Goal: Complete application form: Complete application form

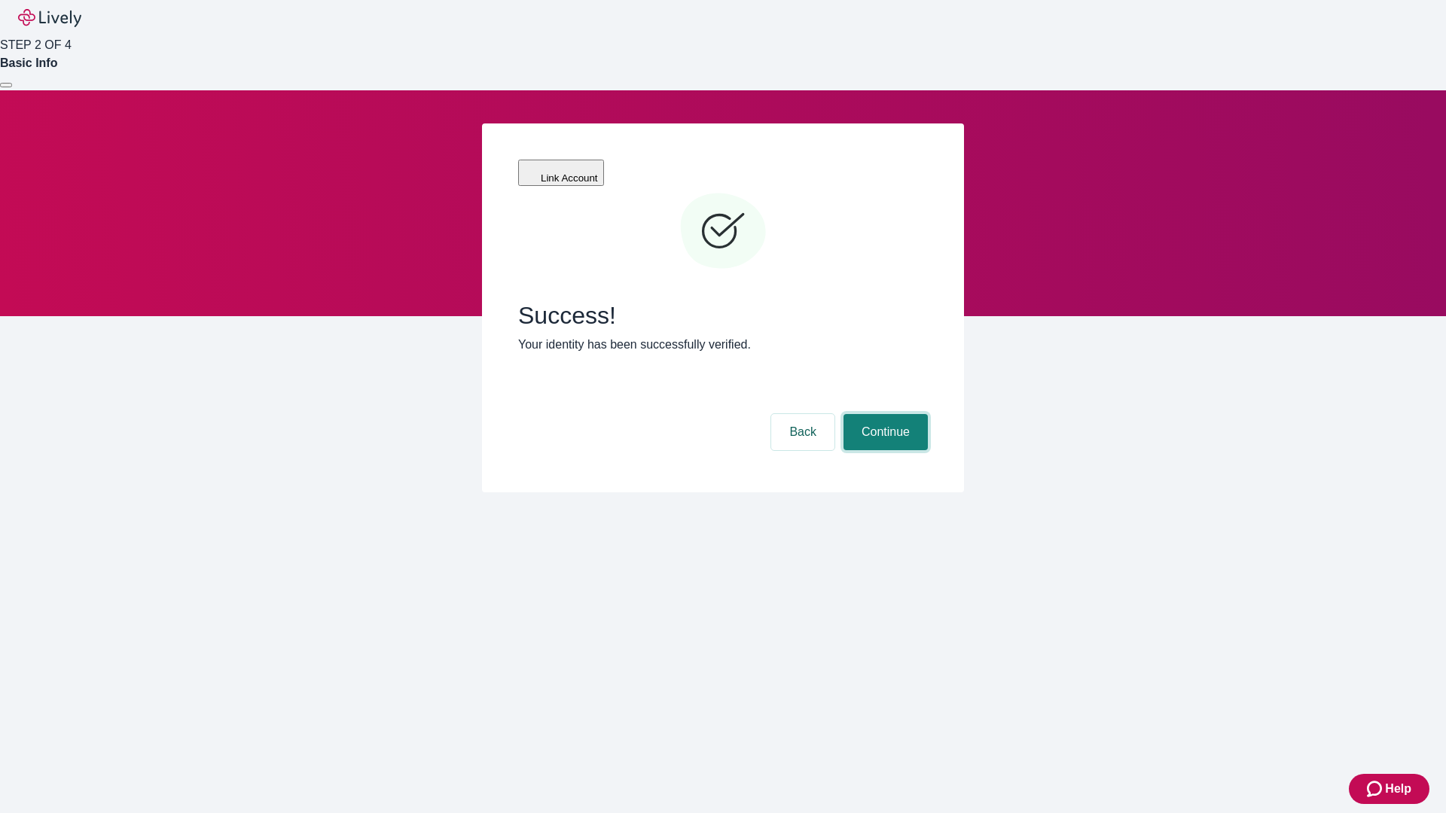
click at [883, 414] on button "Continue" at bounding box center [885, 432] width 84 height 36
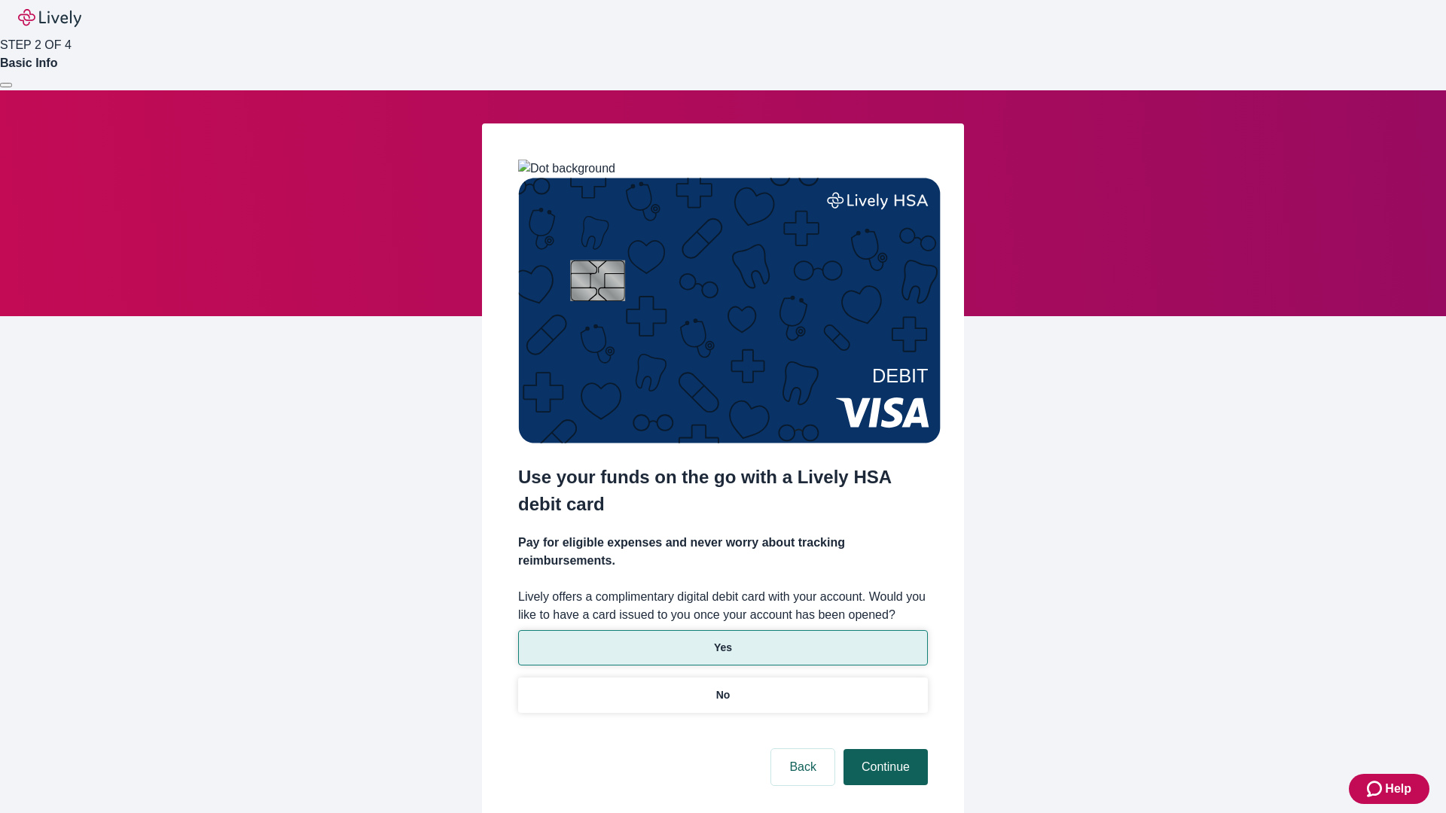
click at [722, 640] on p "Yes" at bounding box center [723, 648] width 18 height 16
click at [883, 749] on button "Continue" at bounding box center [885, 767] width 84 height 36
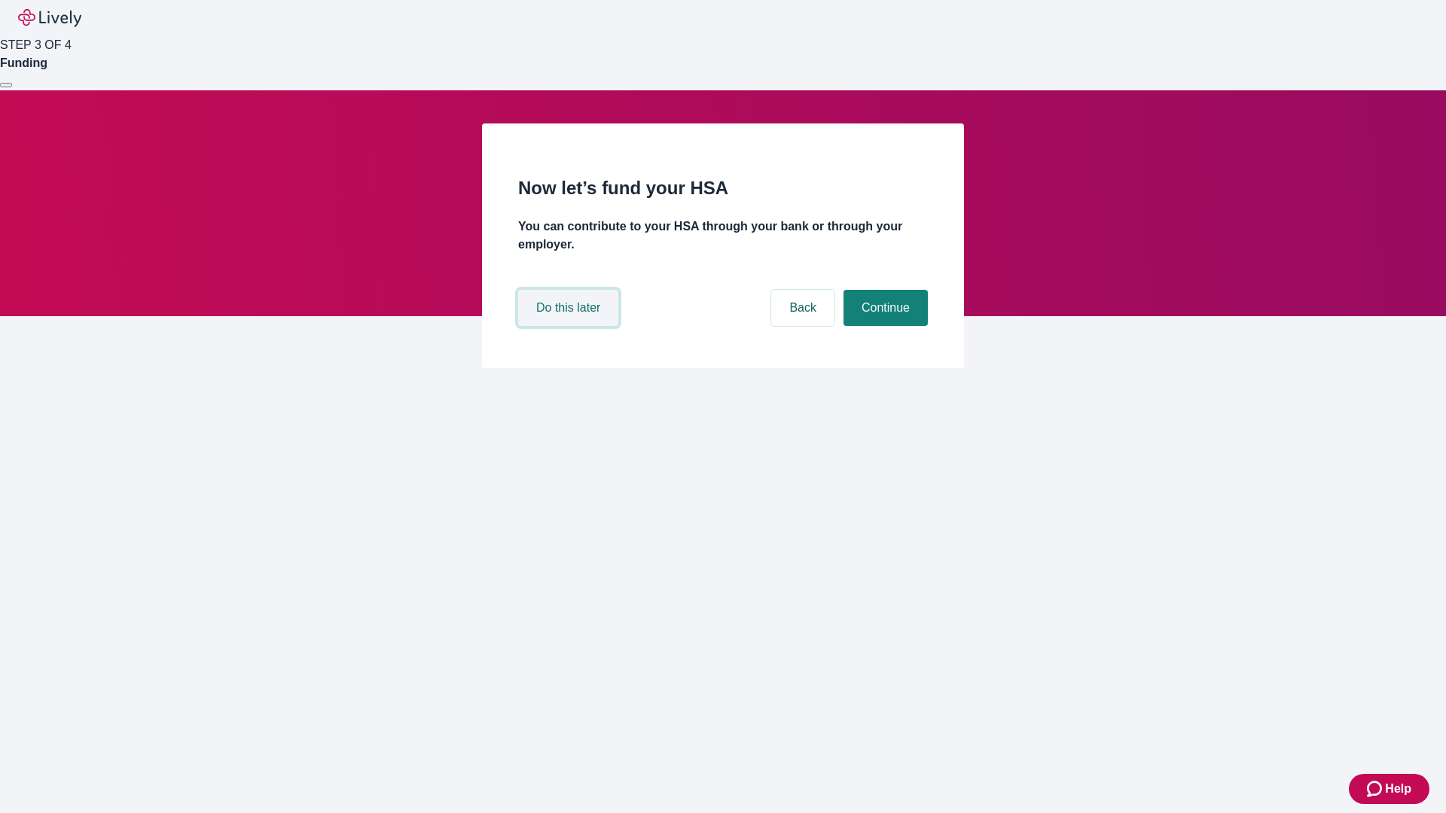
click at [570, 326] on button "Do this later" at bounding box center [568, 308] width 100 height 36
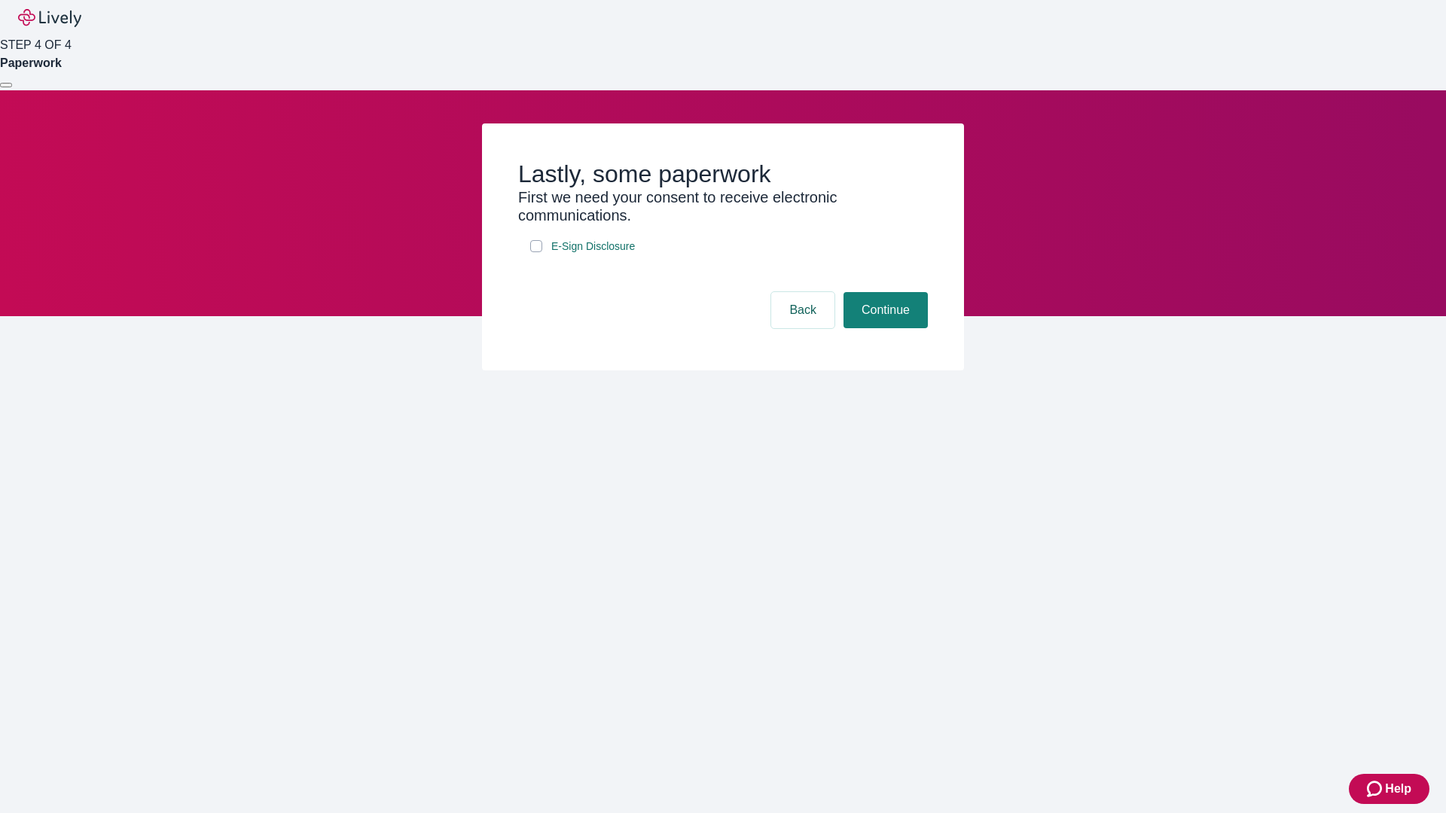
click at [536, 252] on input "E-Sign Disclosure" at bounding box center [536, 246] width 12 height 12
checkbox input "true"
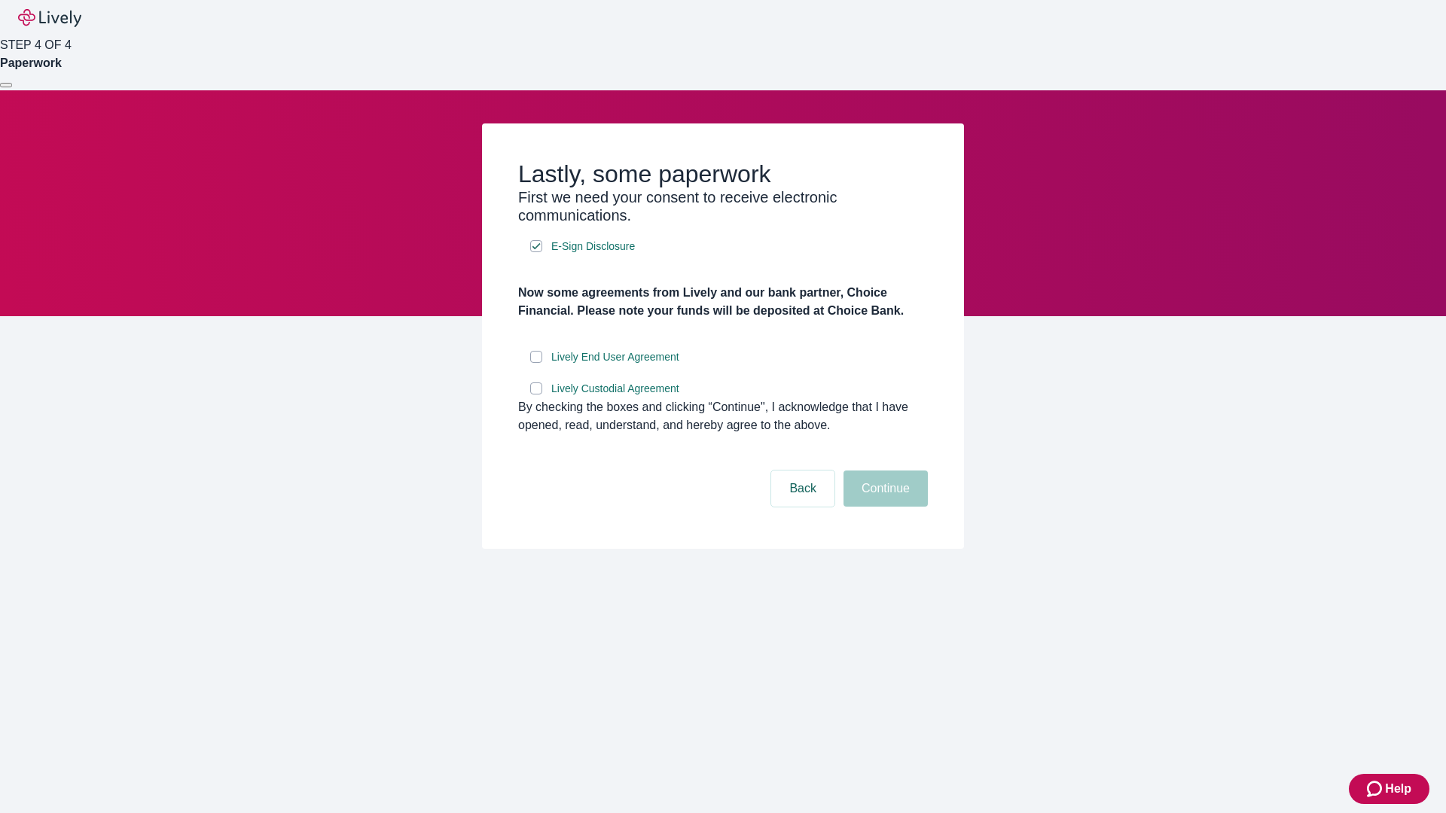
click at [536, 363] on input "Lively End User Agreement" at bounding box center [536, 357] width 12 height 12
checkbox input "true"
click at [536, 395] on input "Lively Custodial Agreement" at bounding box center [536, 389] width 12 height 12
checkbox input "true"
click at [883, 507] on button "Continue" at bounding box center [885, 489] width 84 height 36
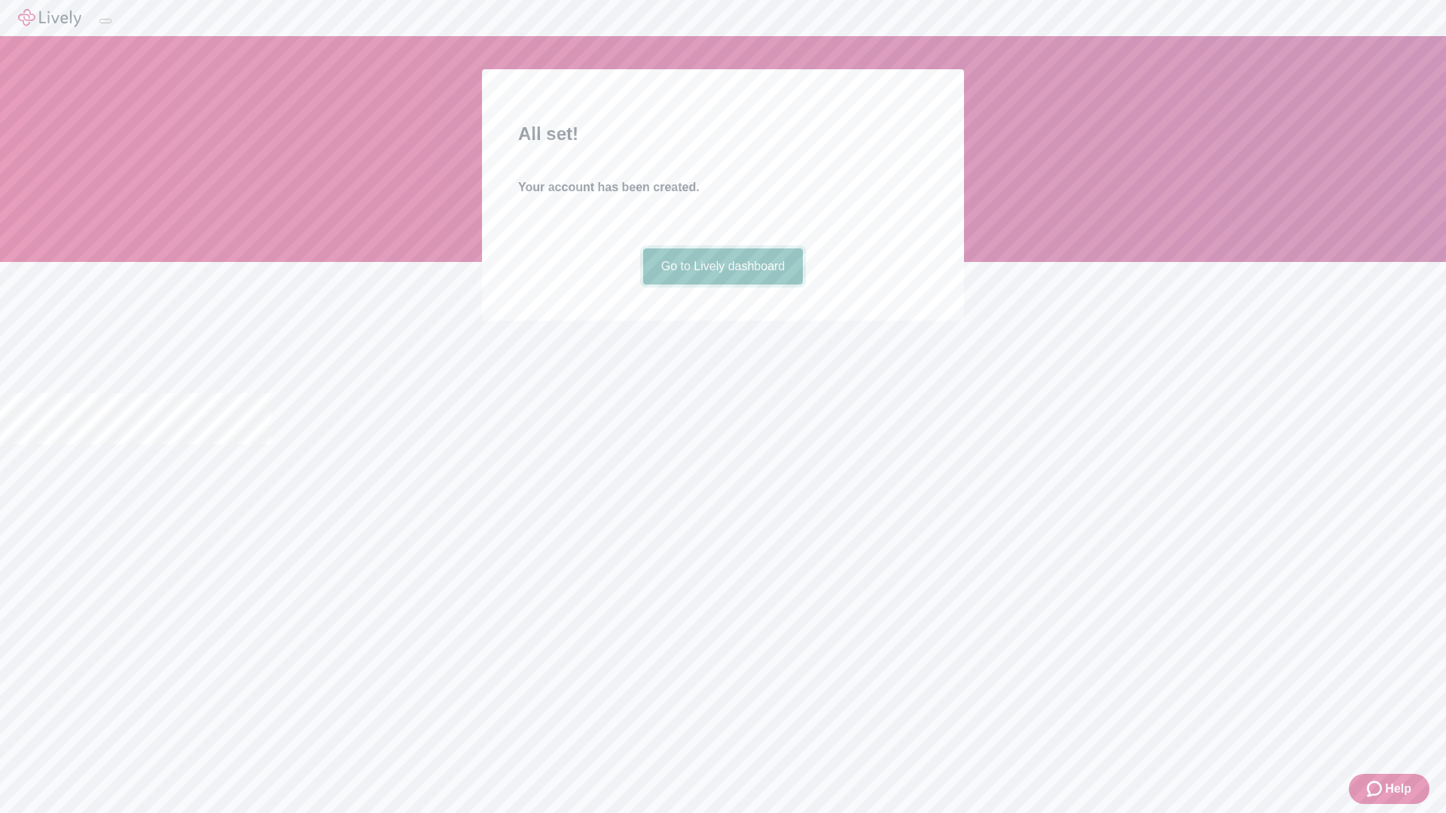
click at [722, 285] on link "Go to Lively dashboard" at bounding box center [723, 266] width 160 height 36
